Goal: Use online tool/utility: Use online tool/utility

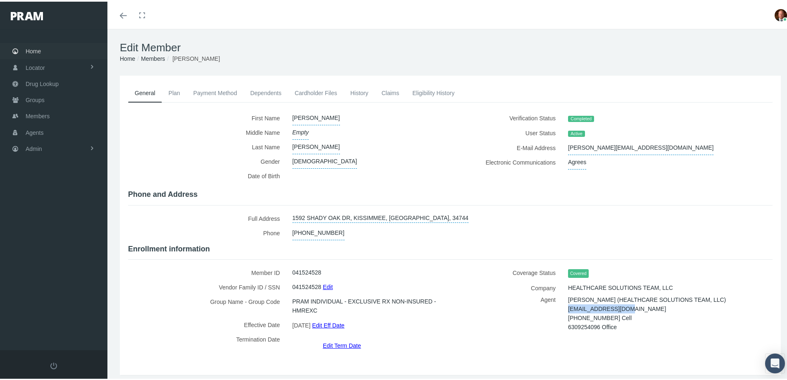
click at [33, 48] on span "Home" at bounding box center [33, 50] width 15 height 16
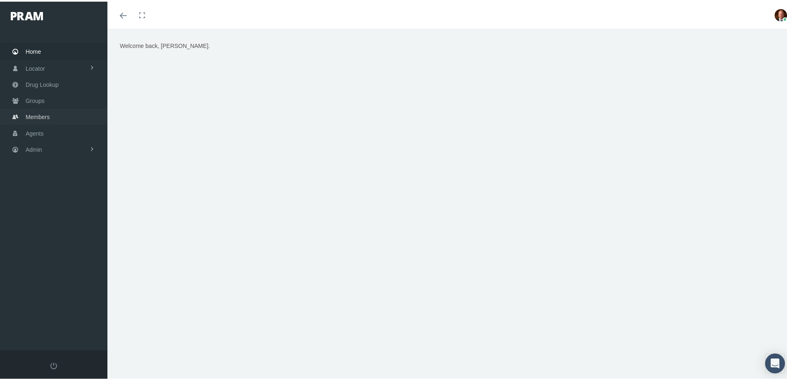
click at [41, 115] on span "Members" at bounding box center [38, 115] width 24 height 16
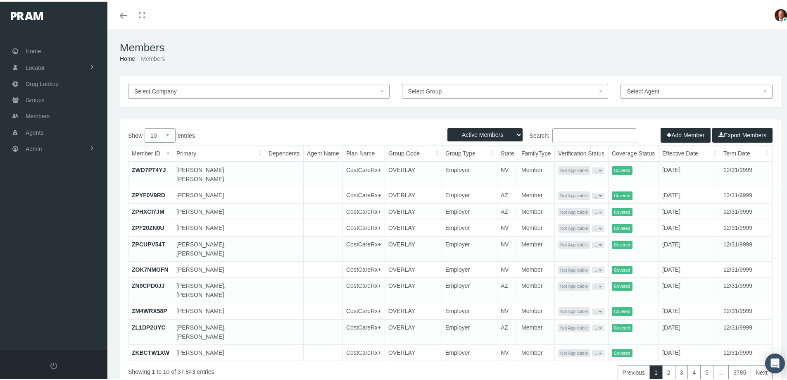
click at [577, 132] on input "Search:" at bounding box center [595, 133] width 84 height 15
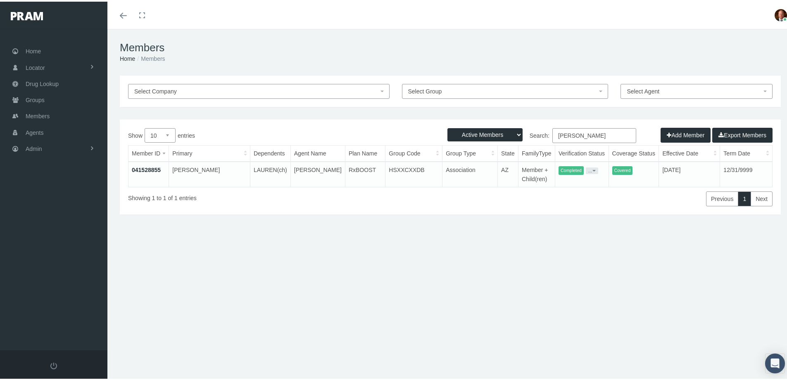
type input "breakstone"
click at [155, 168] on link "041528855" at bounding box center [146, 168] width 29 height 7
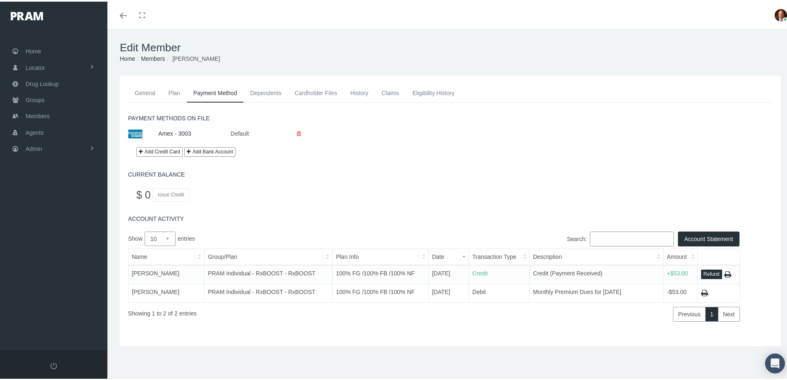
click at [146, 91] on link "General" at bounding box center [145, 91] width 34 height 18
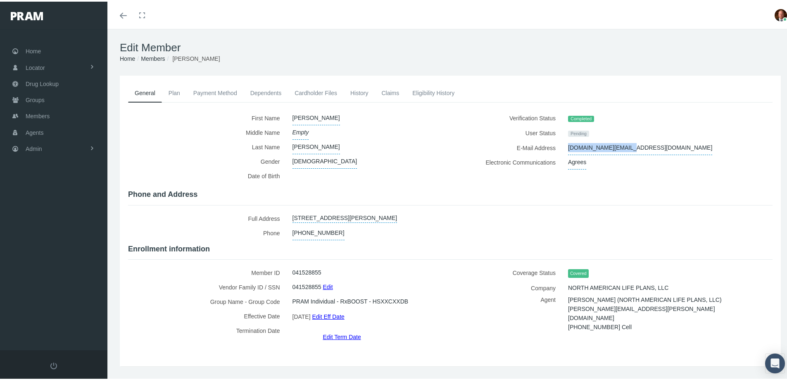
drag, startPoint x: 562, startPoint y: 147, endPoint x: 625, endPoint y: 151, distance: 62.6
click at [625, 151] on div "sbreaks.sb@gmail.com" at bounding box center [654, 146] width 184 height 14
copy span "sbreaks.sb@gmail.com"
click at [151, 59] on link "Members" at bounding box center [153, 57] width 24 height 7
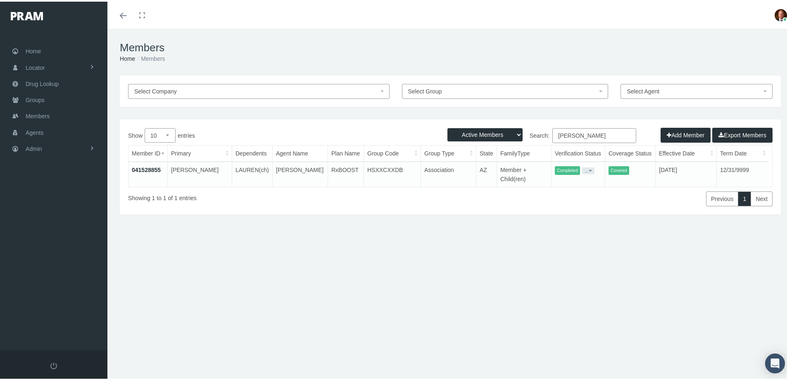
click at [513, 133] on select "Active Members Terminated Members Active & Terminated" at bounding box center [485, 132] width 75 height 13
click at [489, 197] on div "Previous 1 Next" at bounding box center [585, 195] width 376 height 19
click at [587, 169] on button "..." at bounding box center [588, 169] width 12 height 7
click at [589, 194] on link "Get Invitation URL" at bounding box center [600, 198] width 54 height 10
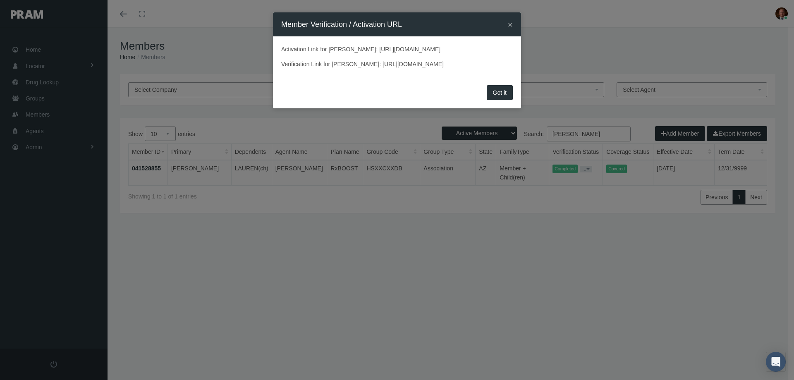
drag, startPoint x: 280, startPoint y: 59, endPoint x: 472, endPoint y: 55, distance: 191.8
click at [472, 55] on div "Activation Link for SUSAN BREAKSTONE: https://prod.pram.com/processuser/19adf16…" at bounding box center [397, 59] width 248 height 46
copy p "https://prod.pram.com/processuser/19adf16194a04c98996c0758b6e62b1e"
click at [496, 100] on button "Got it" at bounding box center [500, 92] width 26 height 15
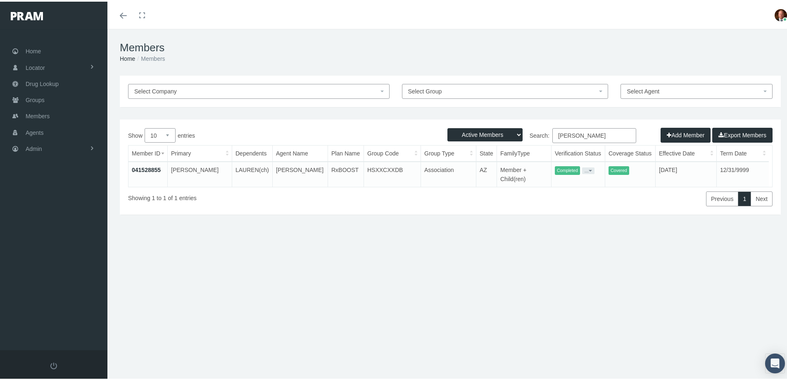
click at [148, 171] on link "041528855" at bounding box center [146, 168] width 29 height 7
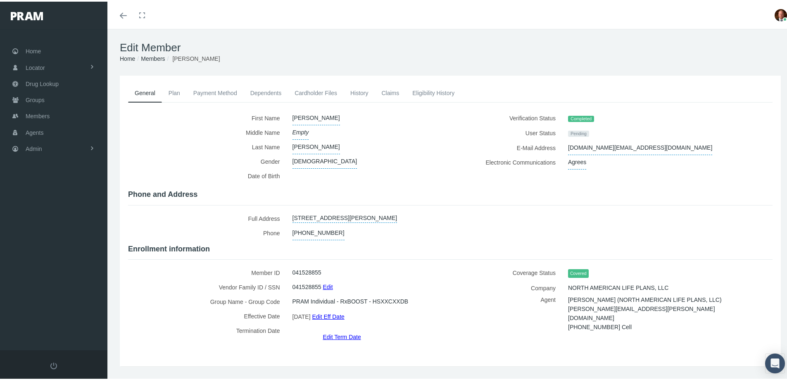
click at [311, 92] on link "Cardholder Files" at bounding box center [316, 91] width 56 height 18
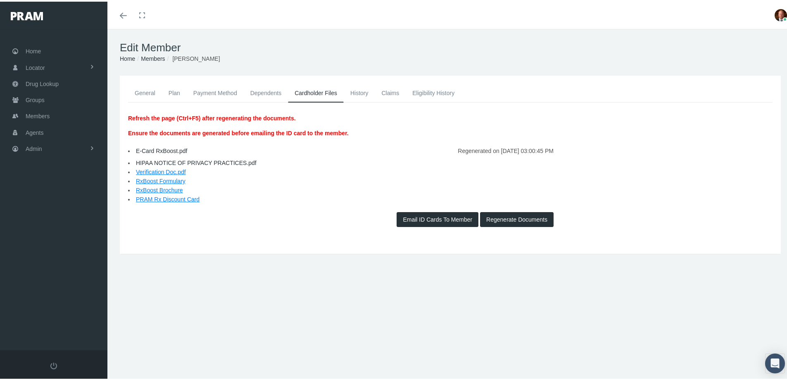
click at [152, 149] on link "E-Card RxBoost.pdf" at bounding box center [162, 149] width 52 height 7
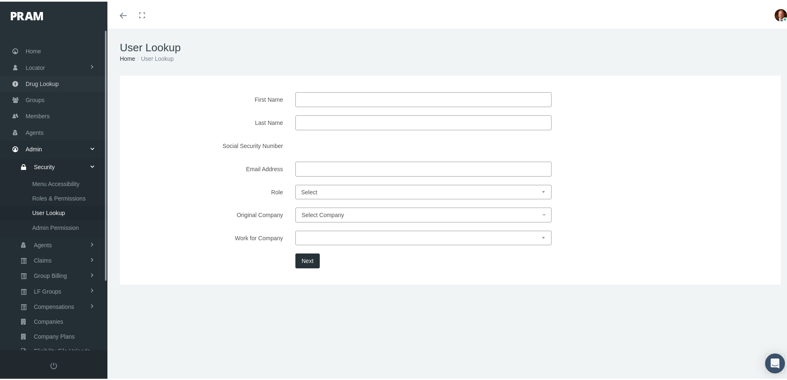
click at [37, 81] on span "Drug Lookup" at bounding box center [42, 82] width 33 height 16
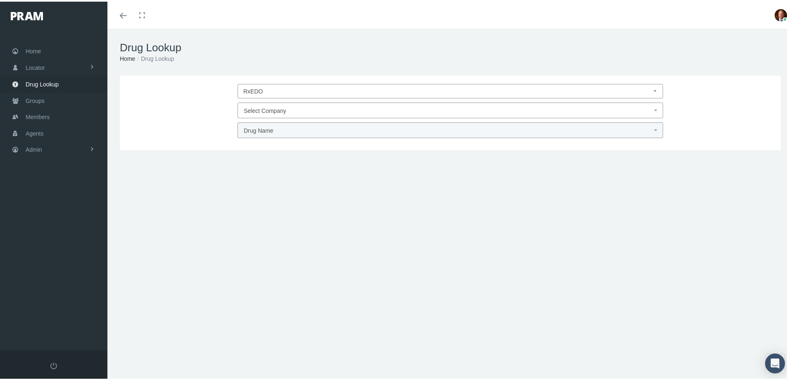
click at [268, 110] on span "Select Company" at bounding box center [265, 109] width 43 height 7
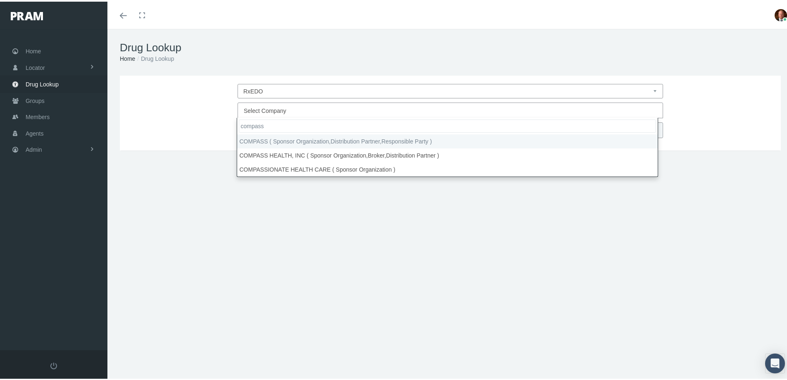
type input "compass"
select select "4759"
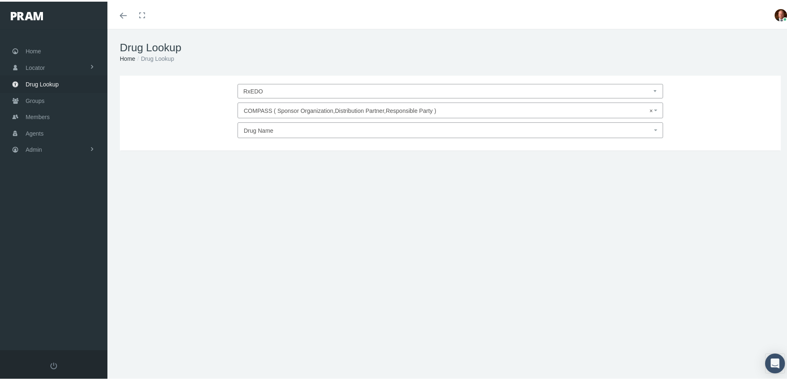
click at [255, 128] on span "Drug Name" at bounding box center [259, 129] width 30 height 7
type input "Nurtec"
select select "Nurtec"
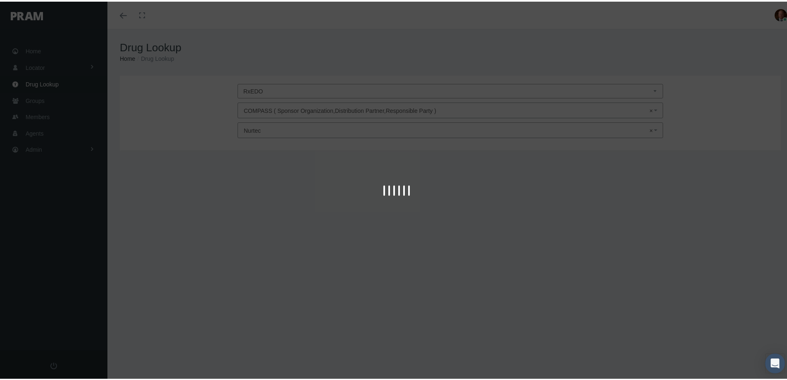
type input "30"
select select "Tablet Disintegrating"
select select "75 MG"
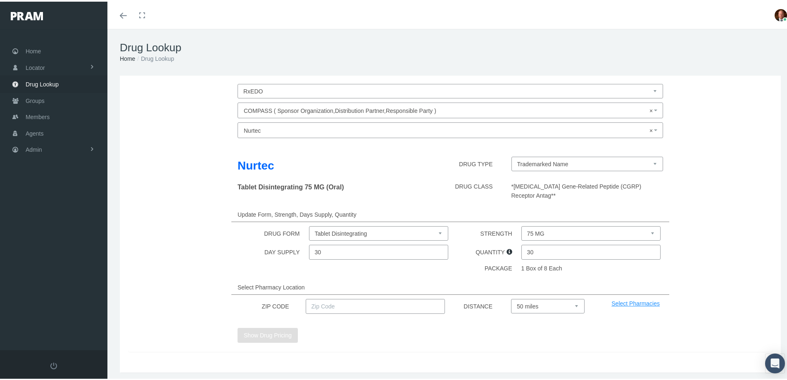
drag, startPoint x: 531, startPoint y: 251, endPoint x: 522, endPoint y: 254, distance: 9.4
click at [522, 254] on input "30" at bounding box center [592, 250] width 140 height 15
type input "8"
click at [489, 277] on div "Nurtec DRUG TYPE Trademarked Name Tablet Disintegrating 75 MG (Oral) DRUG CLASS…" at bounding box center [450, 246] width 645 height 210
click at [358, 306] on input "text" at bounding box center [376, 304] width 140 height 15
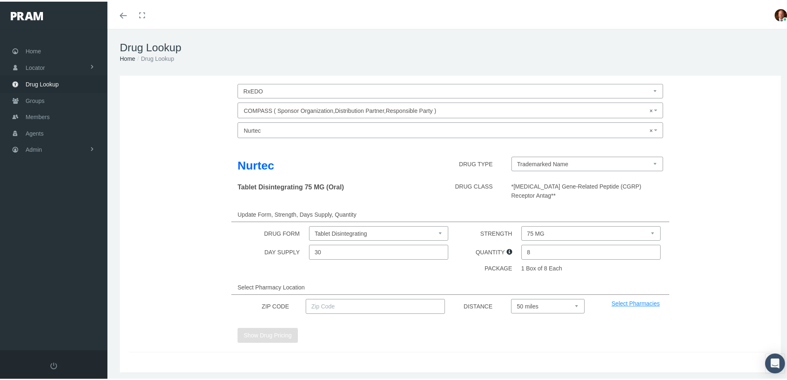
type input "92886"
click at [270, 333] on button "Show Drug Pricing" at bounding box center [268, 333] width 60 height 15
